Goal: Transaction & Acquisition: Purchase product/service

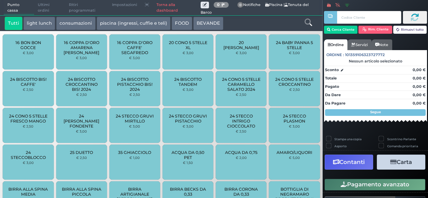
click at [42, 9] on span "Ultimi ordini" at bounding box center [49, 7] width 31 height 15
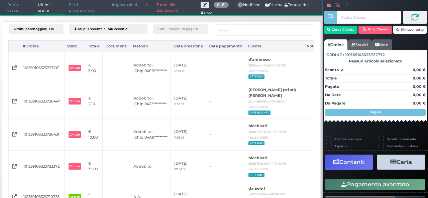
click at [25, 9] on span "Punto cassa" at bounding box center [19, 7] width 31 height 15
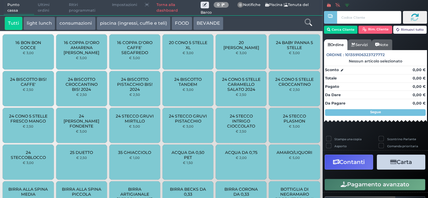
click at [41, 6] on span "Ultimi ordini" at bounding box center [49, 7] width 31 height 15
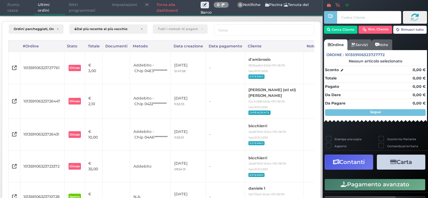
click at [17, 9] on span "Punto cassa" at bounding box center [19, 7] width 31 height 15
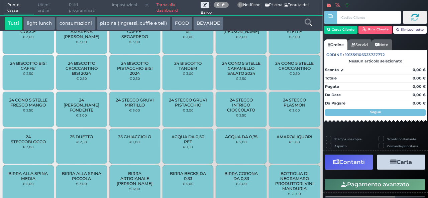
click at [17, 9] on span "Punto cassa" at bounding box center [19, 7] width 31 height 15
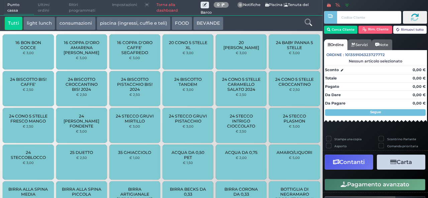
click at [55, 10] on span "Ultimi ordini" at bounding box center [49, 7] width 31 height 15
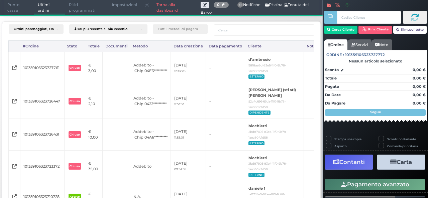
click at [21, 8] on span "Punto cassa" at bounding box center [19, 7] width 31 height 15
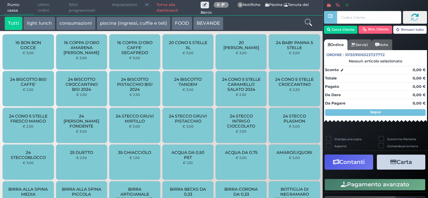
click at [83, 74] on div "24 BISCOTTO CROCCANTINO BIS! 2024 € 2,50" at bounding box center [81, 88] width 51 height 35
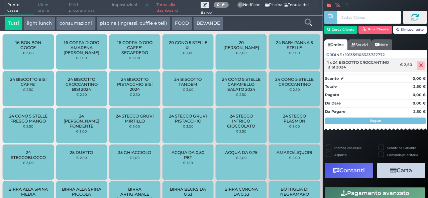
click at [419, 65] on icon at bounding box center [421, 65] width 4 height 0
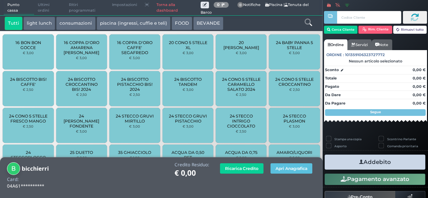
click at [36, 24] on button "light lunch" at bounding box center [39, 23] width 32 height 13
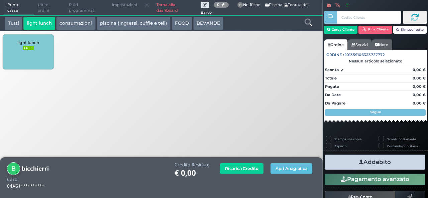
click at [42, 50] on div "light lunch FREE" at bounding box center [28, 51] width 51 height 35
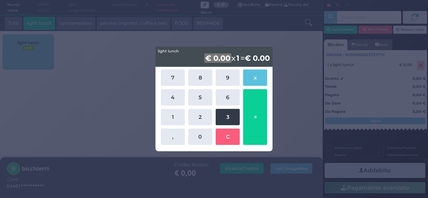
click at [232, 121] on button "3" at bounding box center [227, 117] width 24 height 16
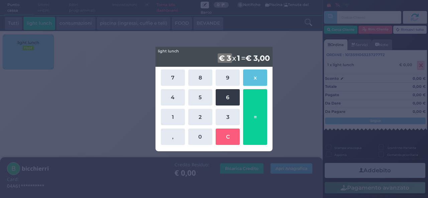
click at [228, 97] on button "6" at bounding box center [227, 97] width 24 height 16
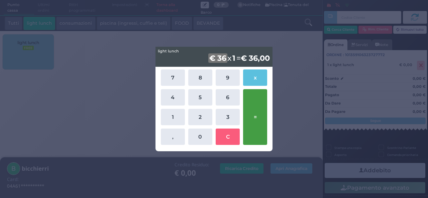
click at [258, 100] on button "=" at bounding box center [255, 117] width 24 height 56
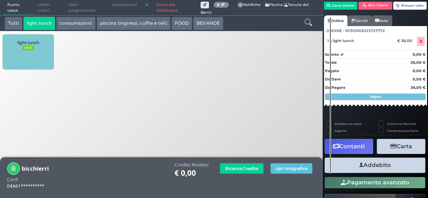
scroll to position [35, 0]
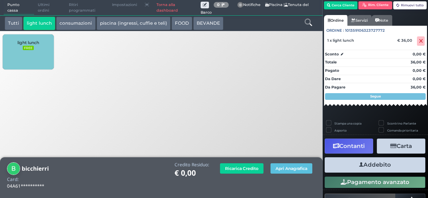
click at [367, 164] on button "Addebito" at bounding box center [374, 164] width 101 height 15
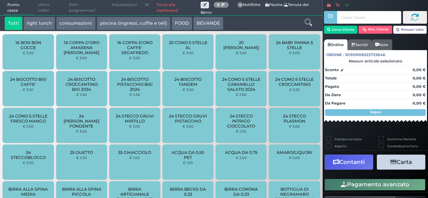
click at [38, 26] on button "light lunch" at bounding box center [39, 23] width 32 height 13
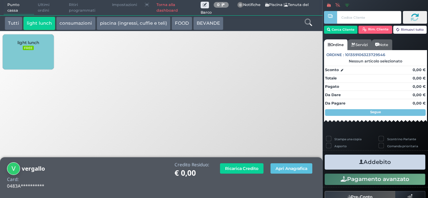
click at [28, 50] on small "FREE" at bounding box center [28, 48] width 11 height 5
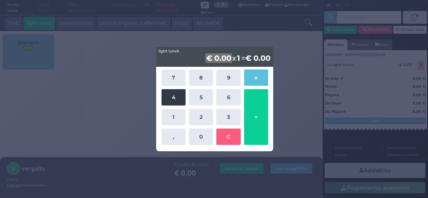
click at [183, 101] on button "4" at bounding box center [173, 97] width 24 height 16
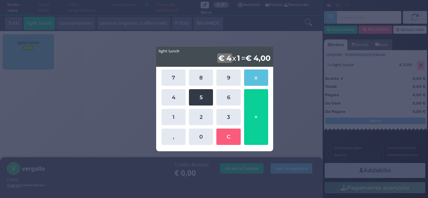
click at [197, 102] on button "5" at bounding box center [201, 97] width 24 height 16
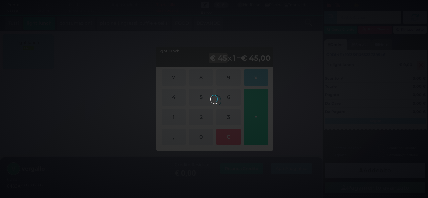
click at [217, 103] on div at bounding box center [213, 98] width 7 height 7
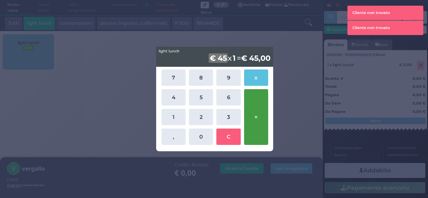
click at [259, 109] on button "=" at bounding box center [256, 117] width 24 height 56
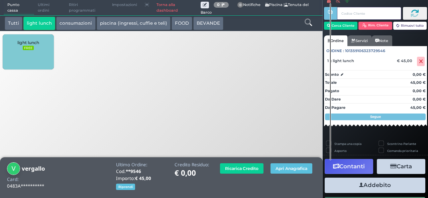
scroll to position [6, 0]
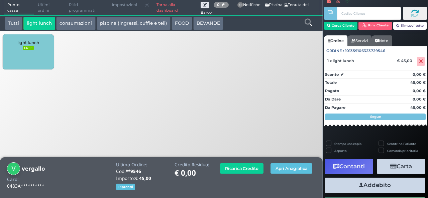
click at [364, 187] on button "Addebito" at bounding box center [374, 185] width 101 height 15
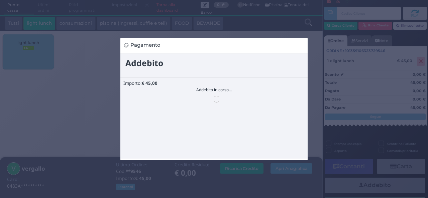
scroll to position [0, 0]
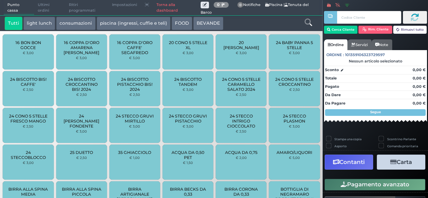
click at [41, 10] on span "Ultimi ordini" at bounding box center [49, 7] width 31 height 15
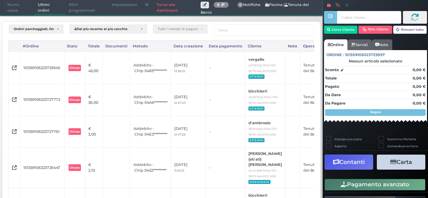
click at [16, 8] on span "Punto cassa" at bounding box center [19, 7] width 31 height 15
